Goal: Navigation & Orientation: Find specific page/section

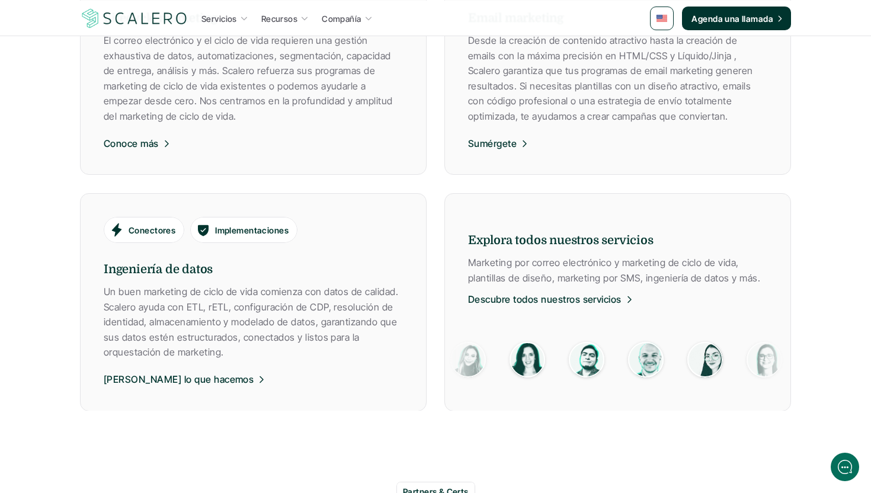
scroll to position [849, 0]
click at [660, 12] on link at bounding box center [662, 19] width 24 height 24
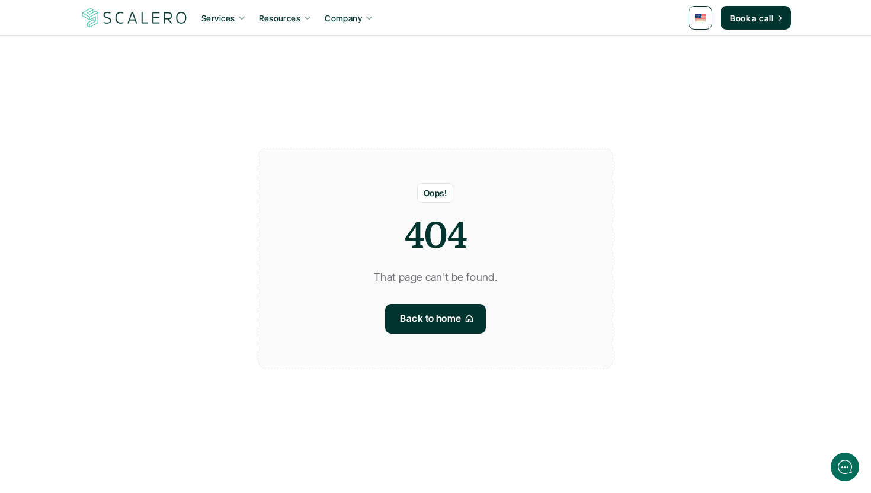
click at [702, 15] on img at bounding box center [700, 17] width 11 height 7
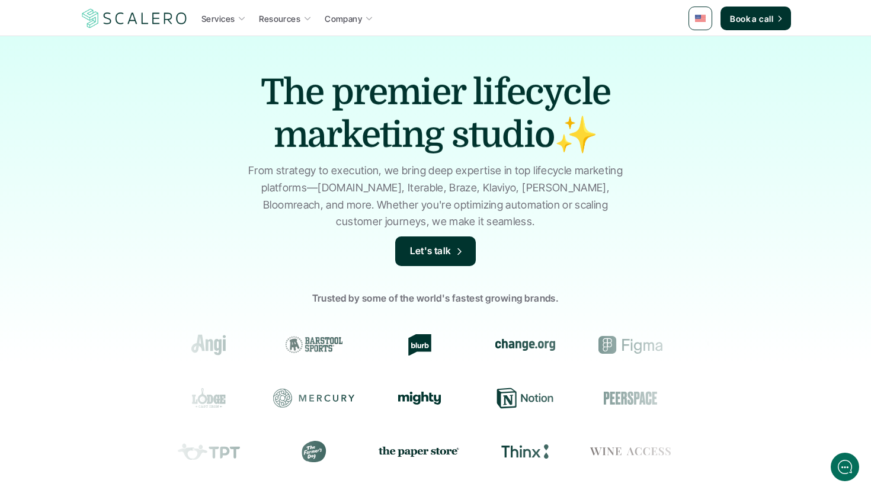
click at [698, 25] on link at bounding box center [701, 19] width 24 height 24
click at [698, 50] on img at bounding box center [701, 47] width 11 height 7
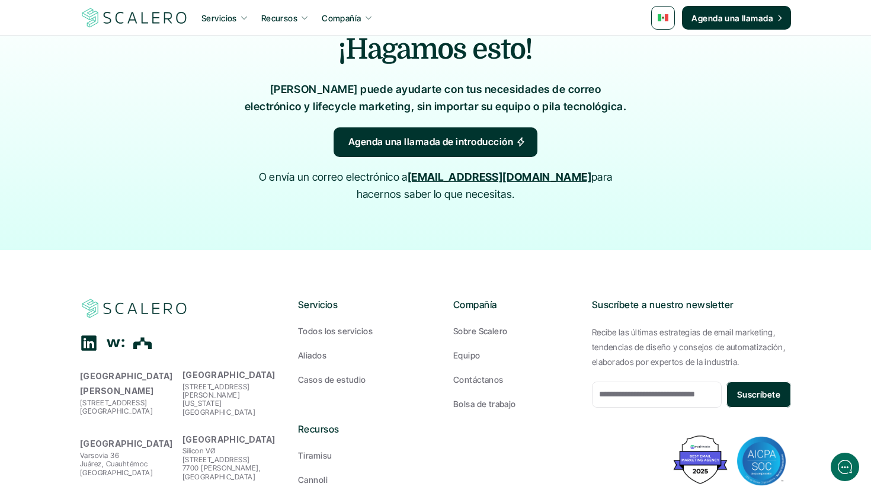
scroll to position [2033, 0]
